Goal: Complete application form

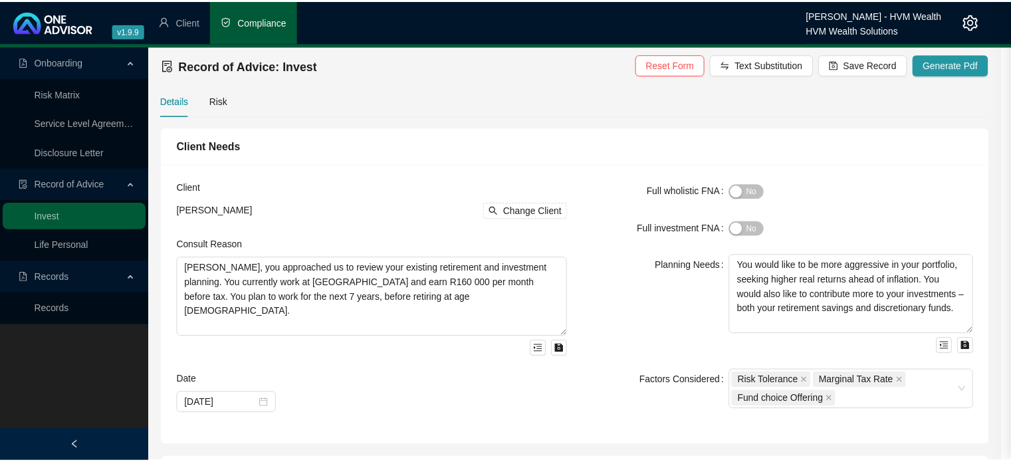
scroll to position [540, 0]
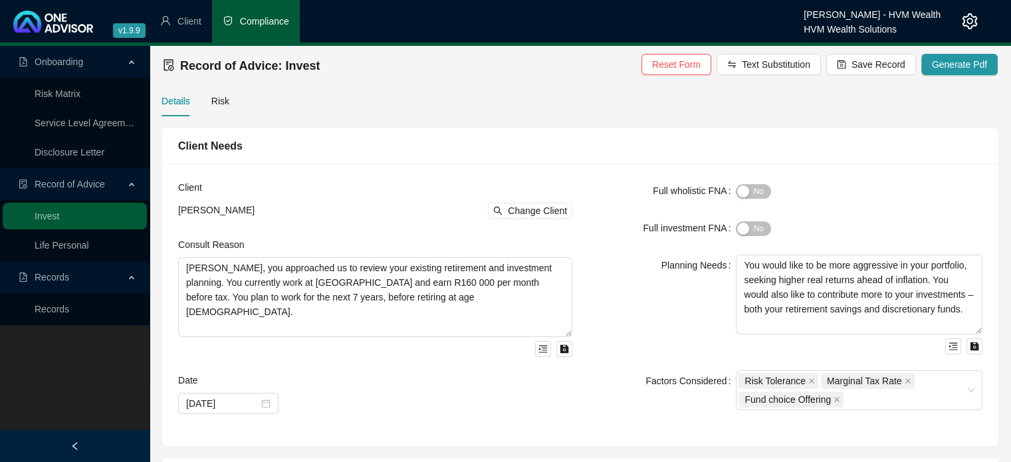
click at [511, 160] on div "Client Needs" at bounding box center [580, 146] width 836 height 37
click at [513, 138] on div "Client Needs" at bounding box center [580, 146] width 804 height 17
click at [513, 154] on div "Client Needs" at bounding box center [580, 146] width 836 height 37
click at [609, 167] on div "Client [PERSON_NAME] Change Client Consult Reason [PERSON_NAME], you approached…" at bounding box center [580, 305] width 836 height 282
click at [553, 149] on div "Client Needs" at bounding box center [580, 146] width 804 height 17
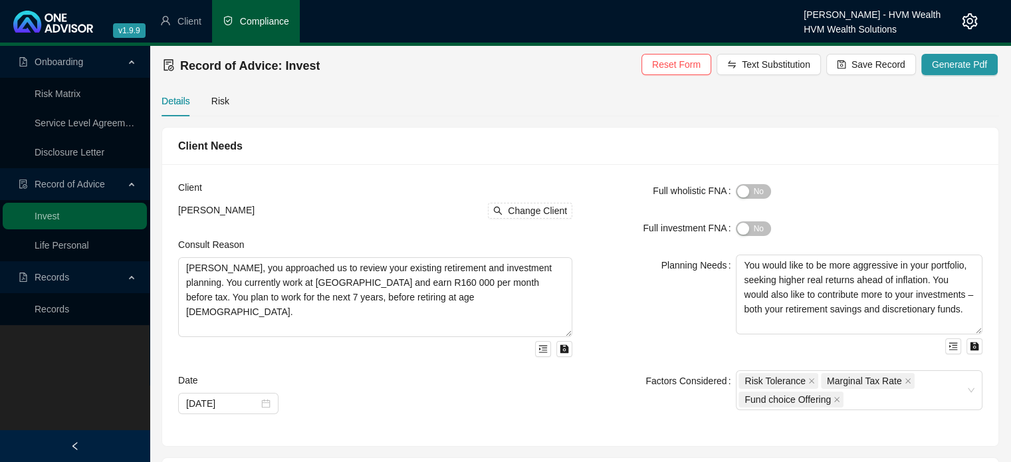
click at [615, 177] on div "Client [PERSON_NAME] Change Client Consult Reason [PERSON_NAME], you approached…" at bounding box center [580, 305] width 836 height 282
click at [560, 175] on div "Client [PERSON_NAME] Change Client Consult Reason [PERSON_NAME], you approached…" at bounding box center [580, 305] width 836 height 282
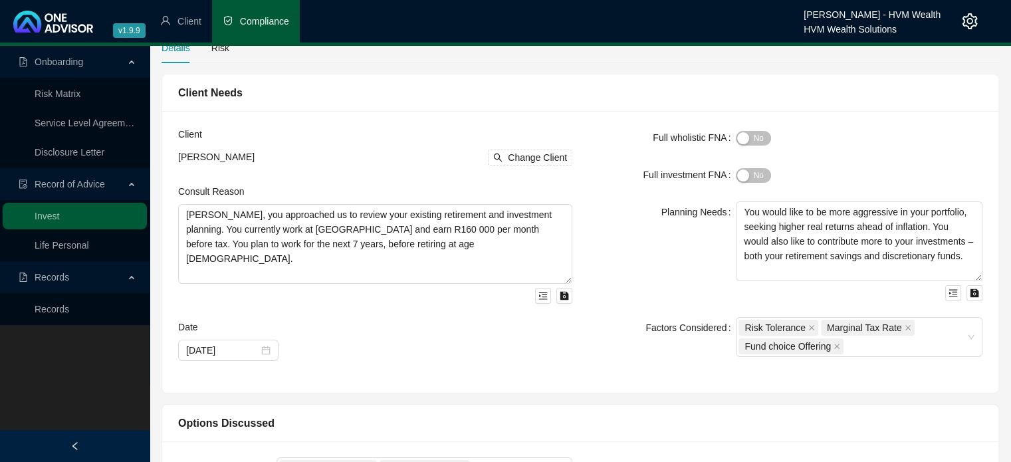
scroll to position [133, 0]
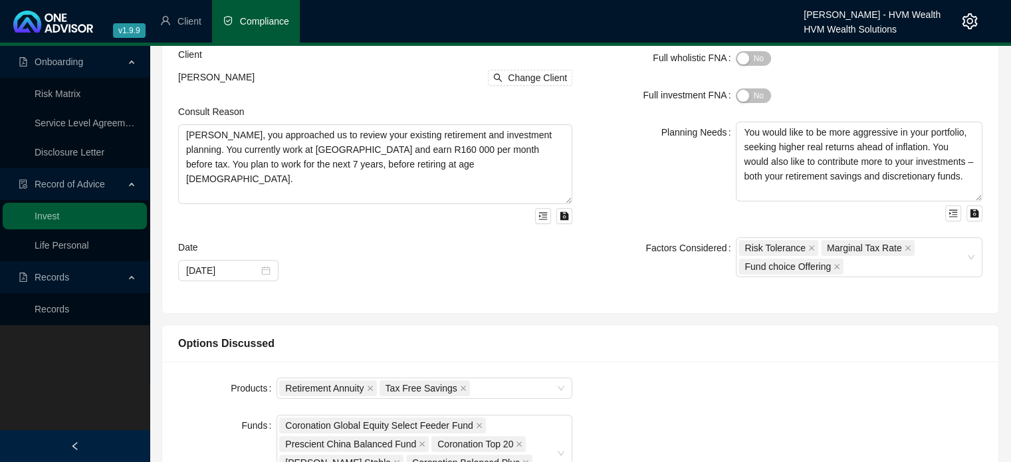
click at [609, 197] on div "Planning Needs" at bounding box center [661, 172] width 147 height 100
click at [595, 183] on div "Planning Needs" at bounding box center [661, 172] width 147 height 100
click at [613, 184] on div "Planning Needs" at bounding box center [661, 172] width 147 height 100
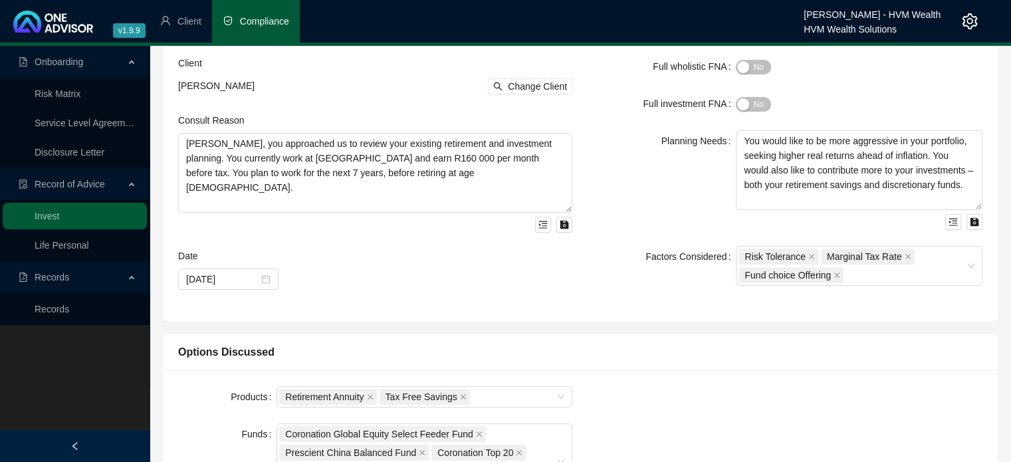
scroll to position [0, 0]
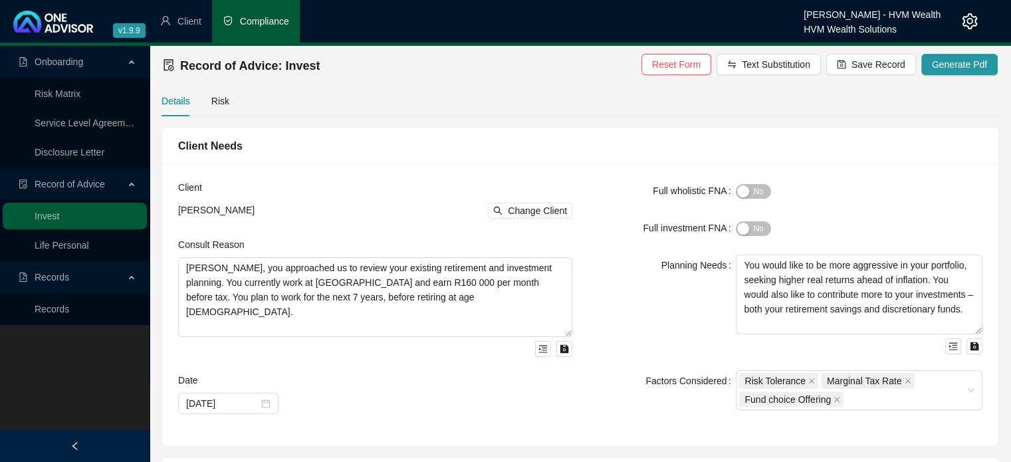
click at [611, 218] on div "Full investment FNA" at bounding box center [661, 227] width 147 height 21
click at [605, 219] on div "Full investment FNA" at bounding box center [661, 227] width 147 height 21
